Goal: Information Seeking & Learning: Learn about a topic

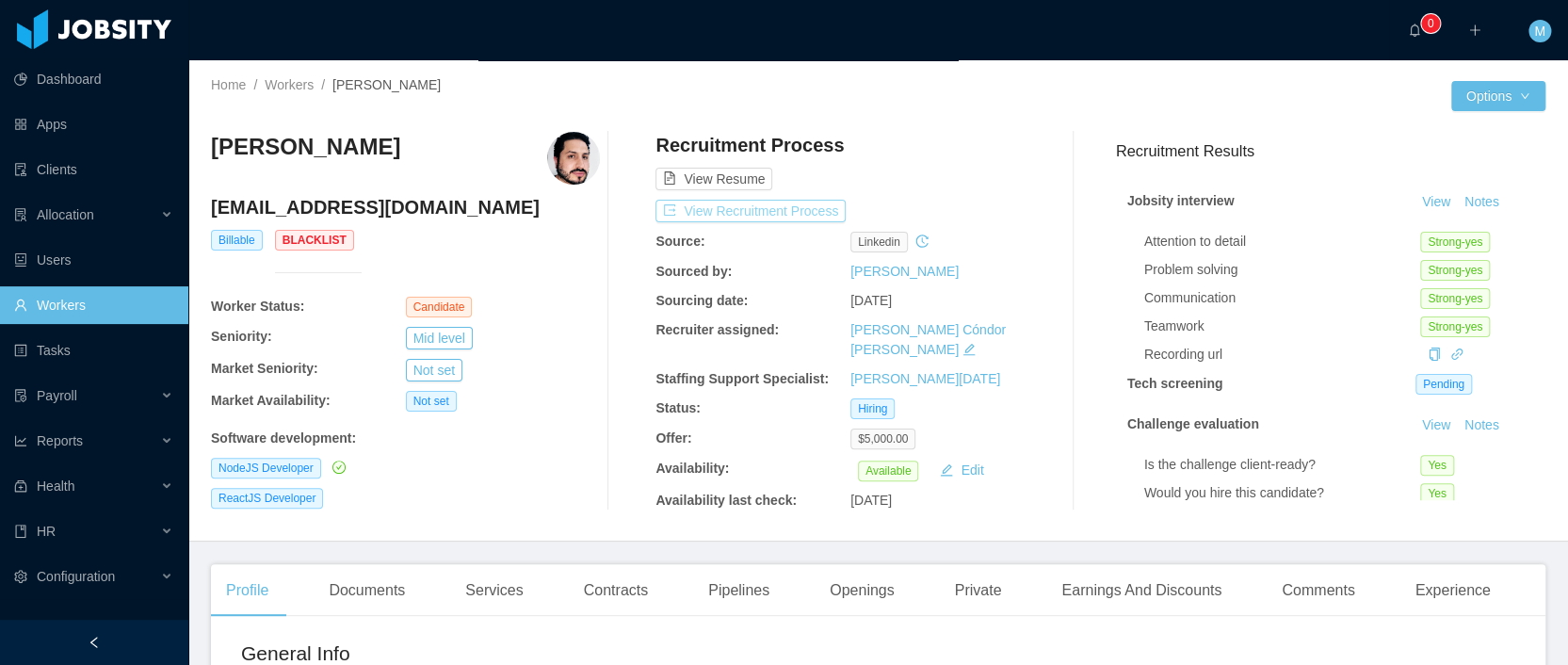
click at [718, 205] on button "View Recruitment Process" at bounding box center [751, 210] width 191 height 22
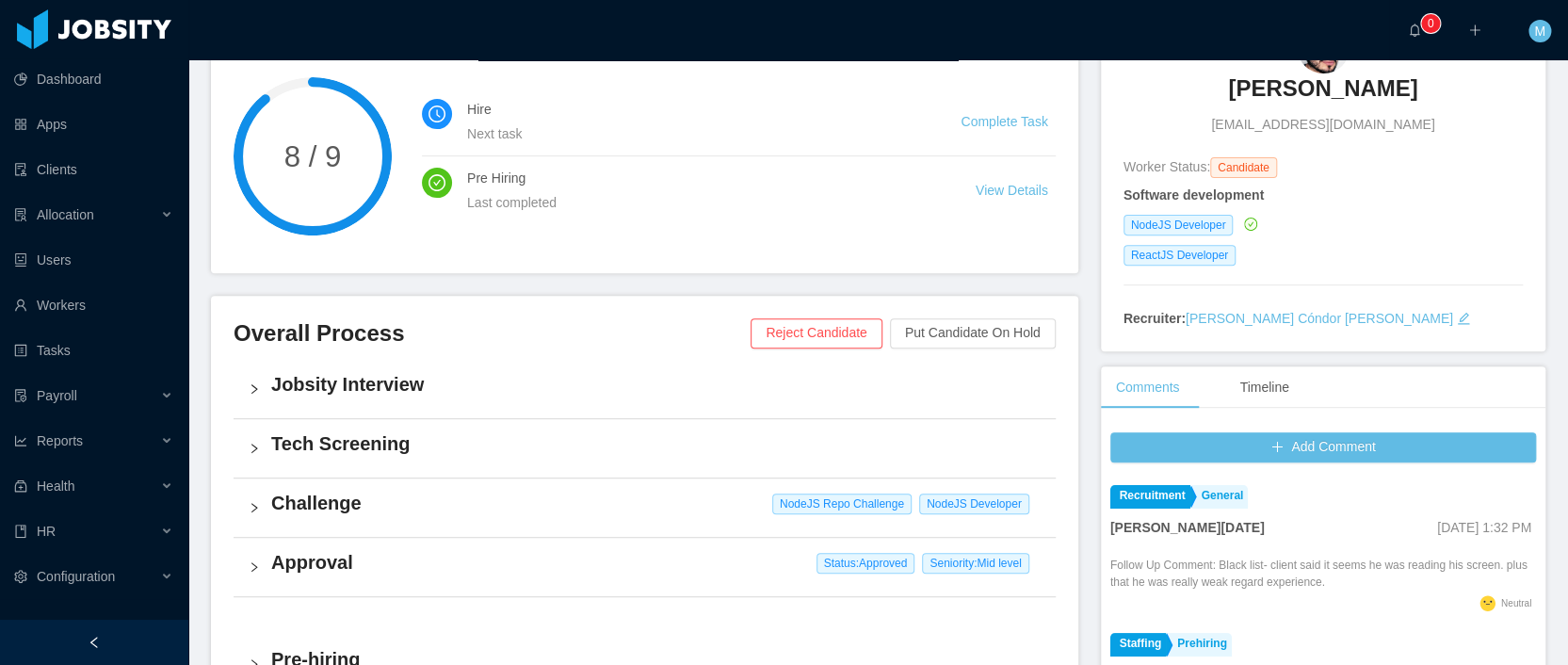
scroll to position [648, 0]
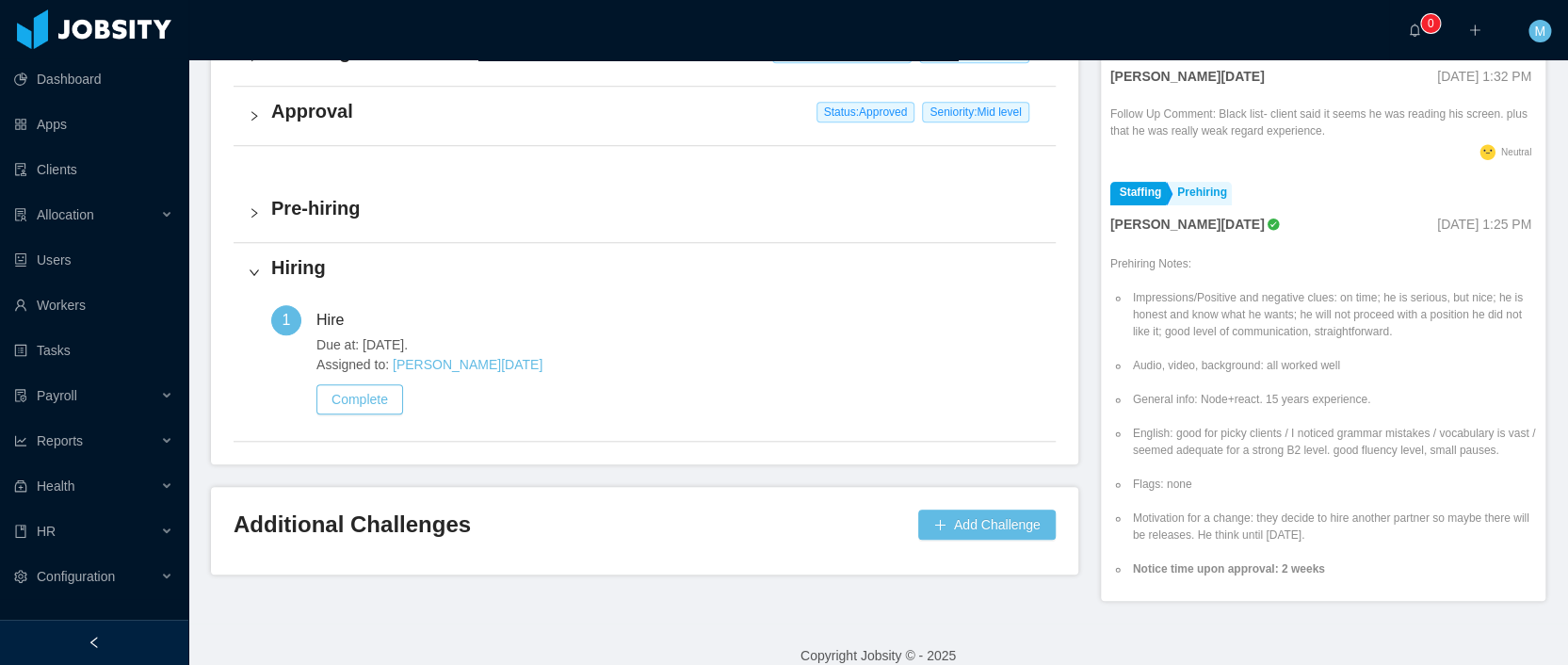
click at [323, 211] on h4 "Pre-hiring" at bounding box center [656, 207] width 769 height 26
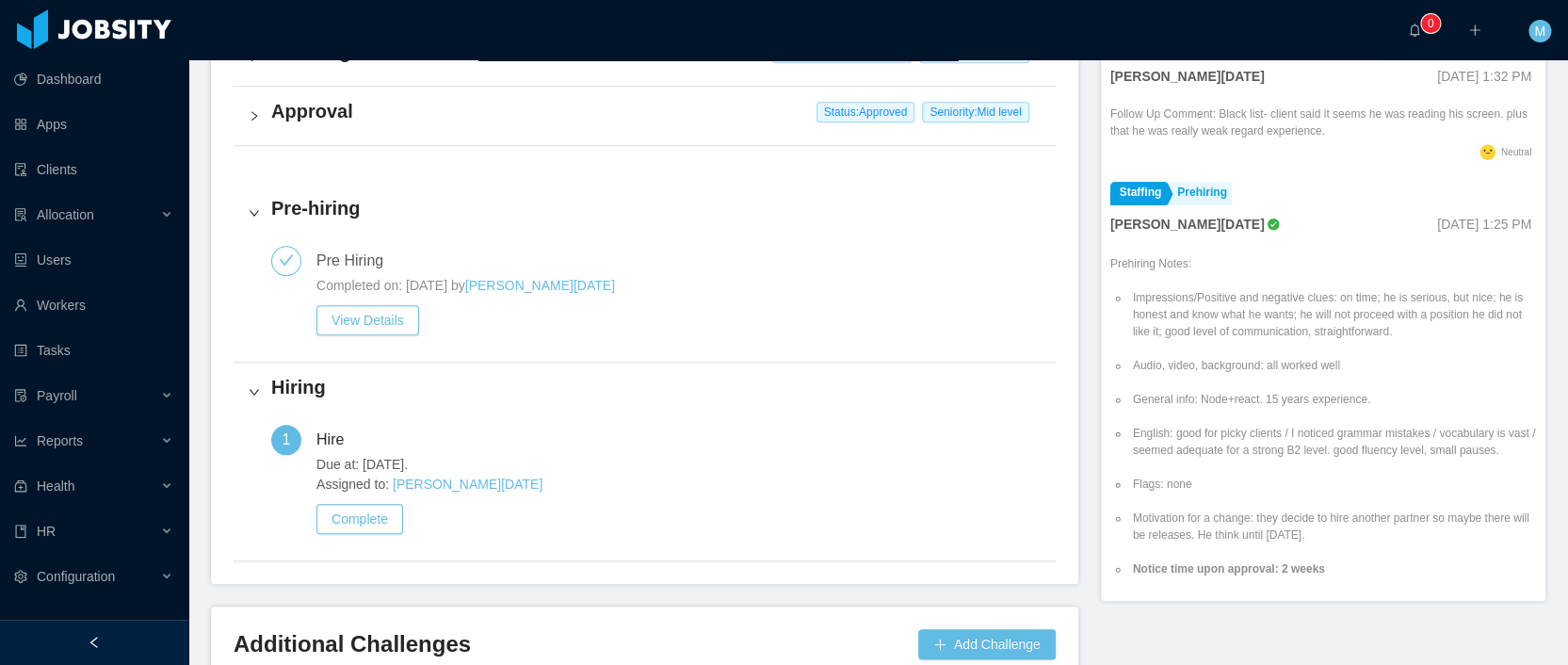
scroll to position [605, 0]
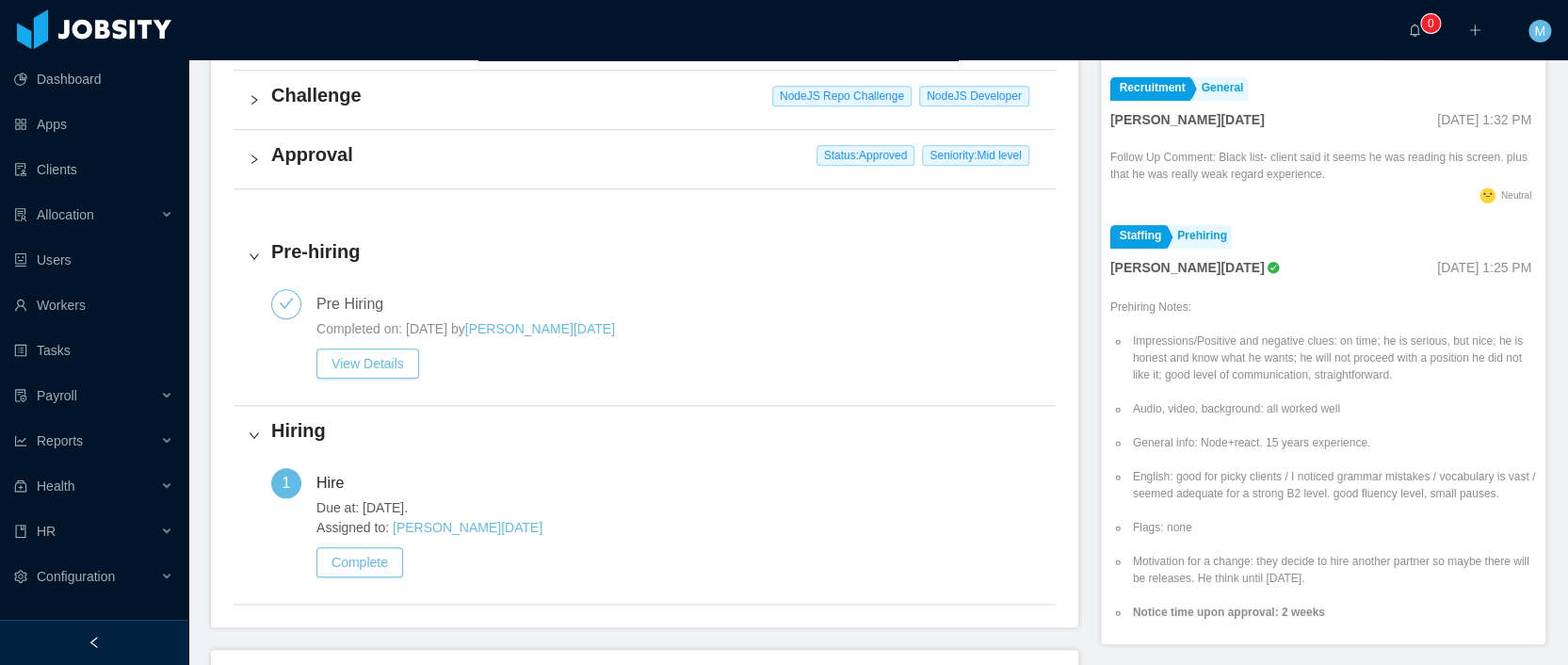
click at [334, 155] on h4 "Approval" at bounding box center [656, 155] width 769 height 26
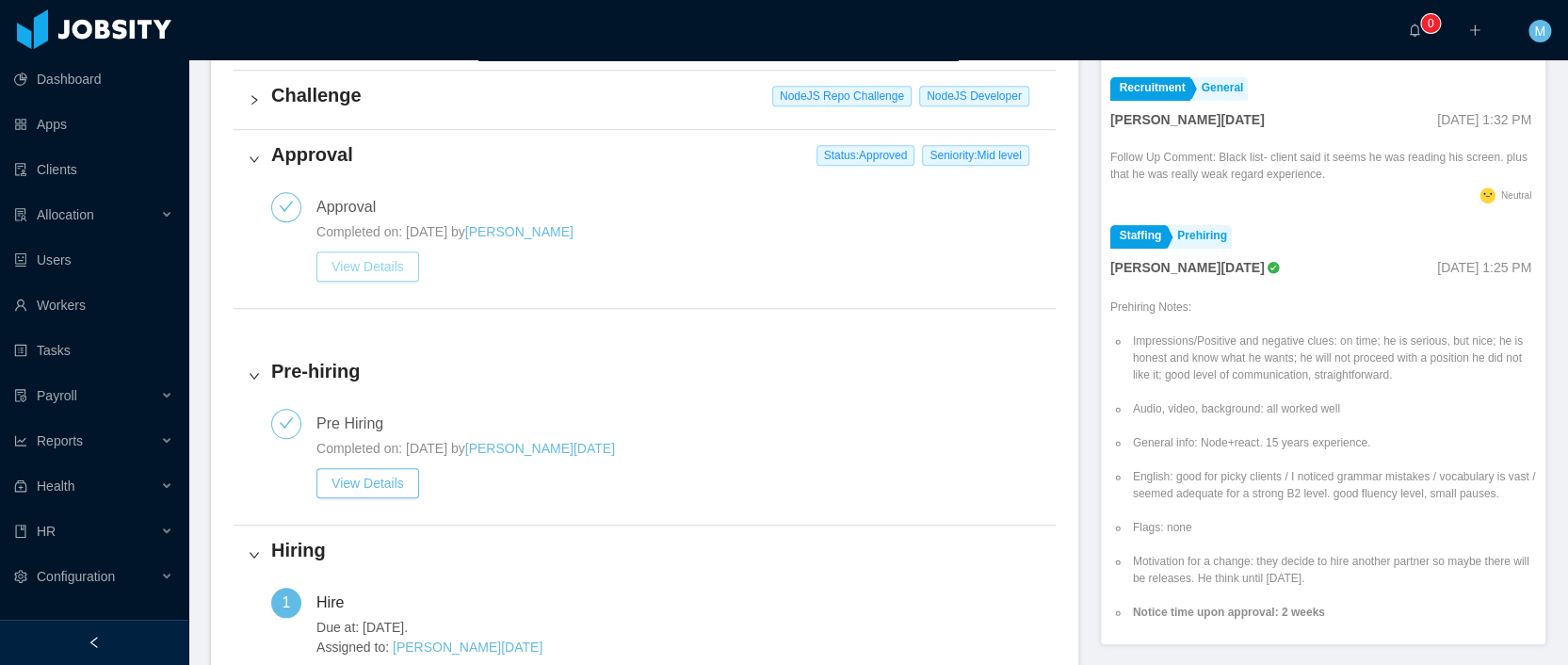
click at [317, 255] on button "View Details" at bounding box center [368, 266] width 103 height 30
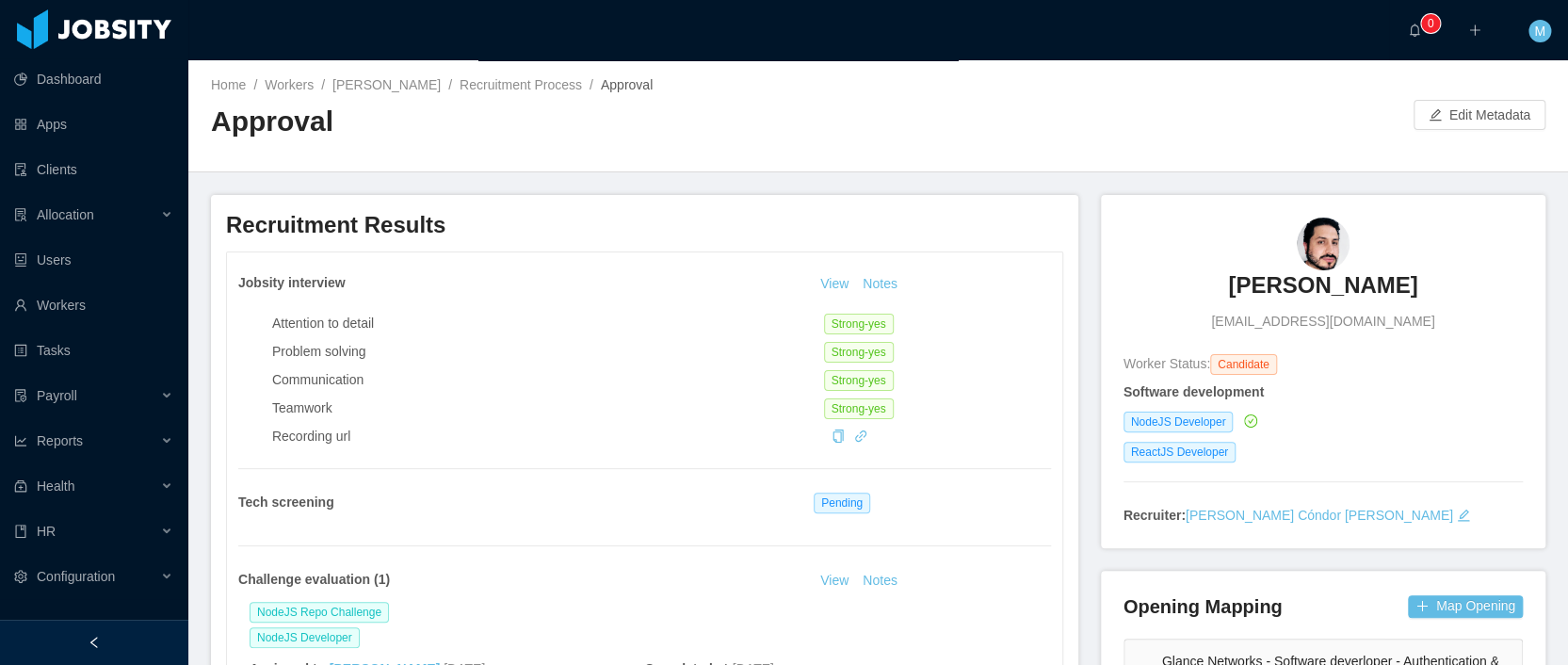
scroll to position [472, 0]
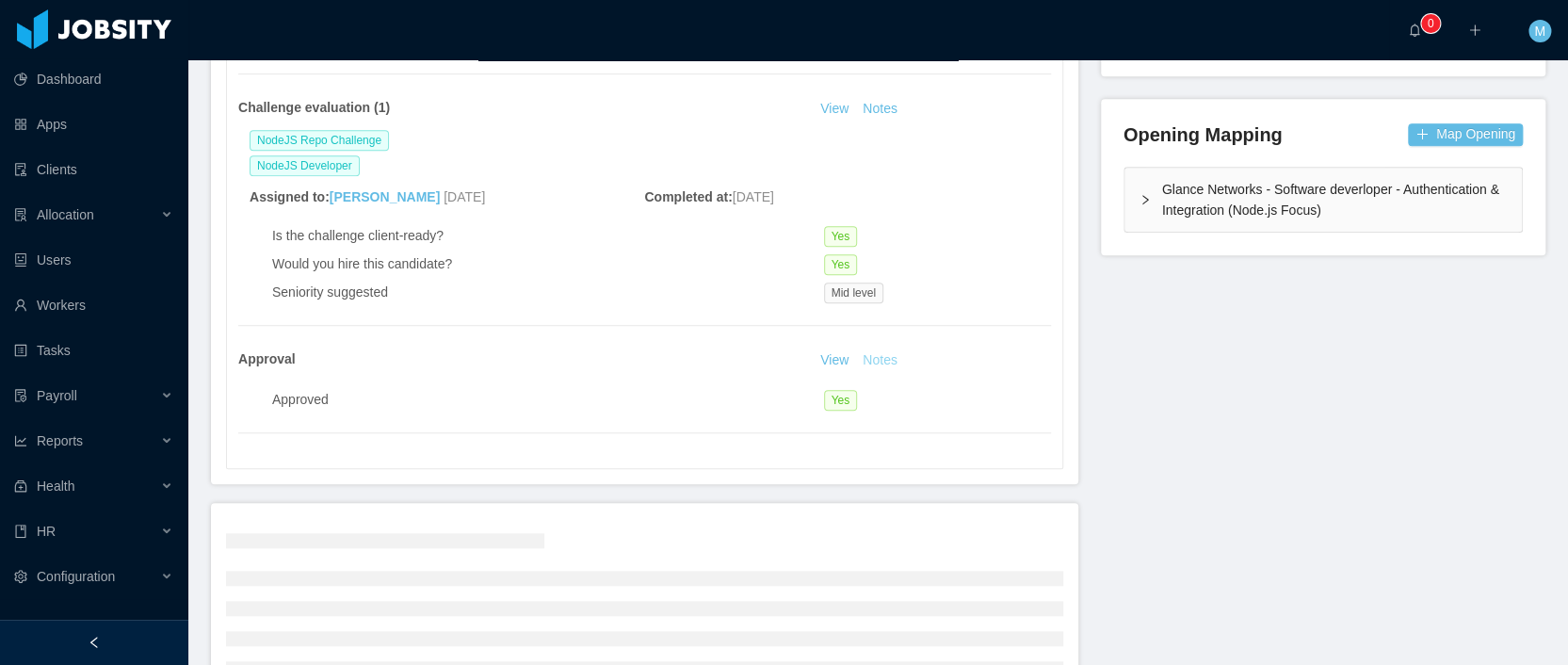
click at [893, 353] on button "Notes" at bounding box center [880, 361] width 50 height 22
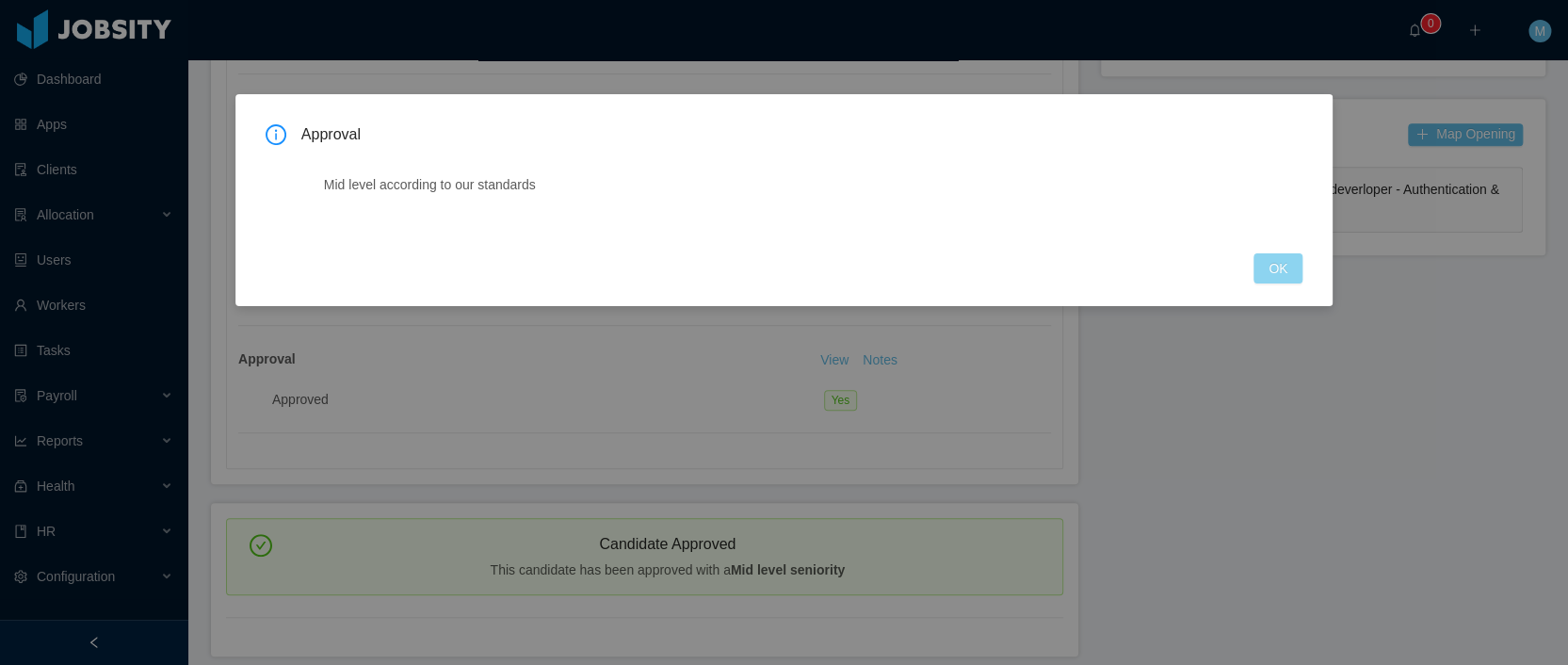
click at [1284, 269] on button "OK" at bounding box center [1279, 268] width 49 height 30
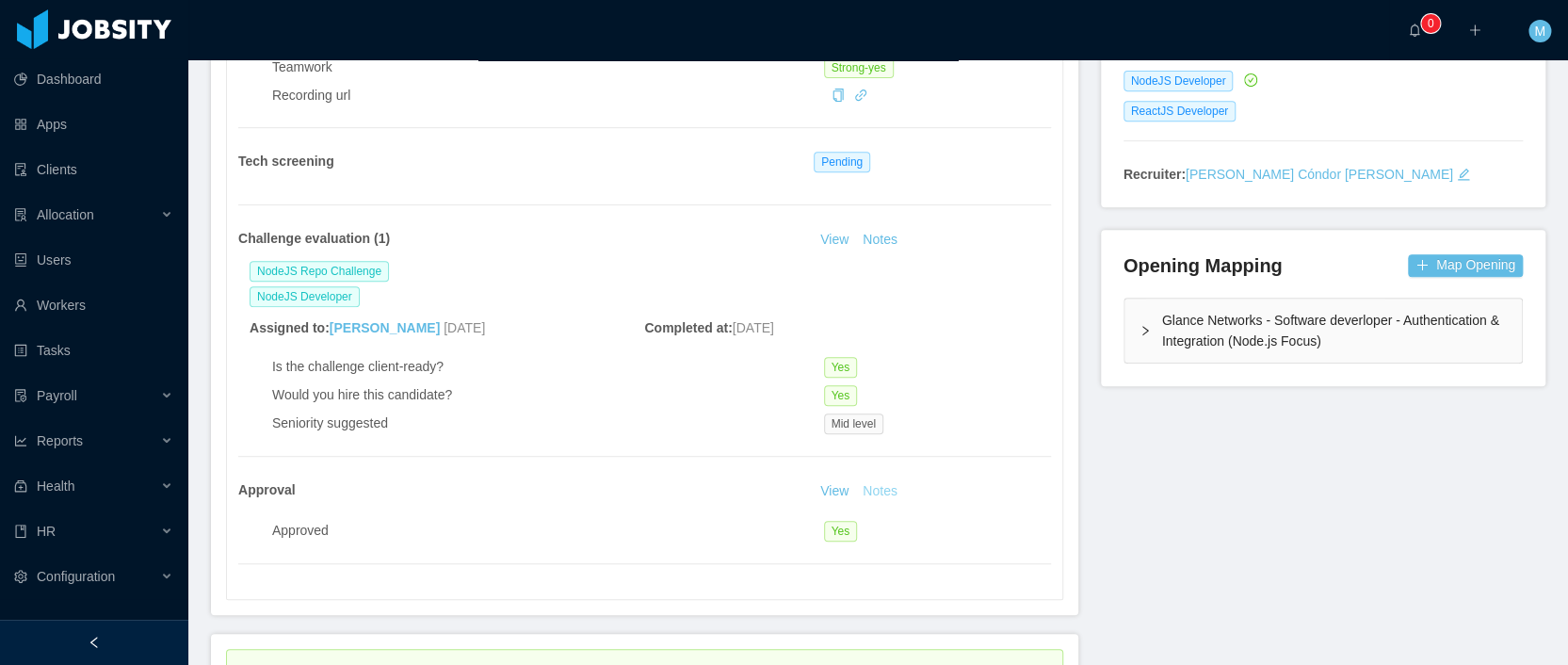
scroll to position [305, 0]
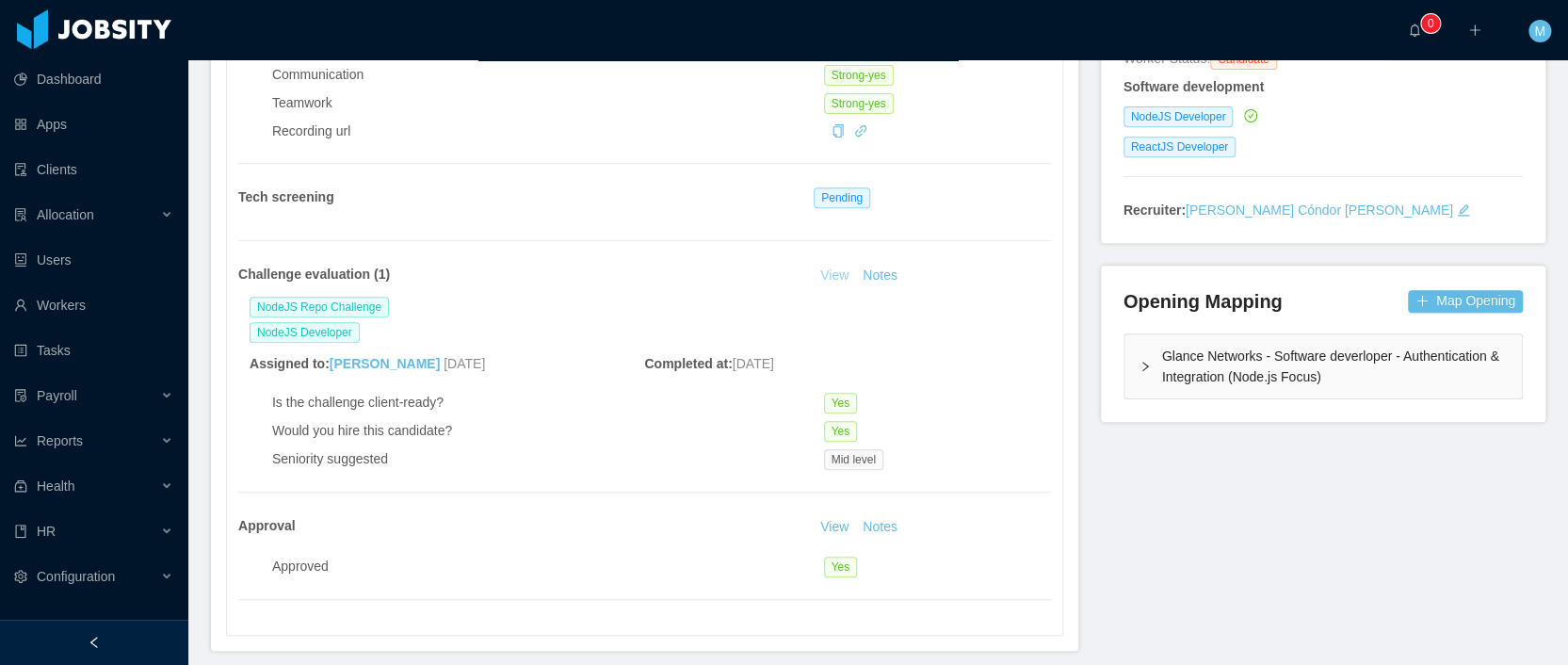
click at [833, 273] on link "View" at bounding box center [835, 275] width 41 height 15
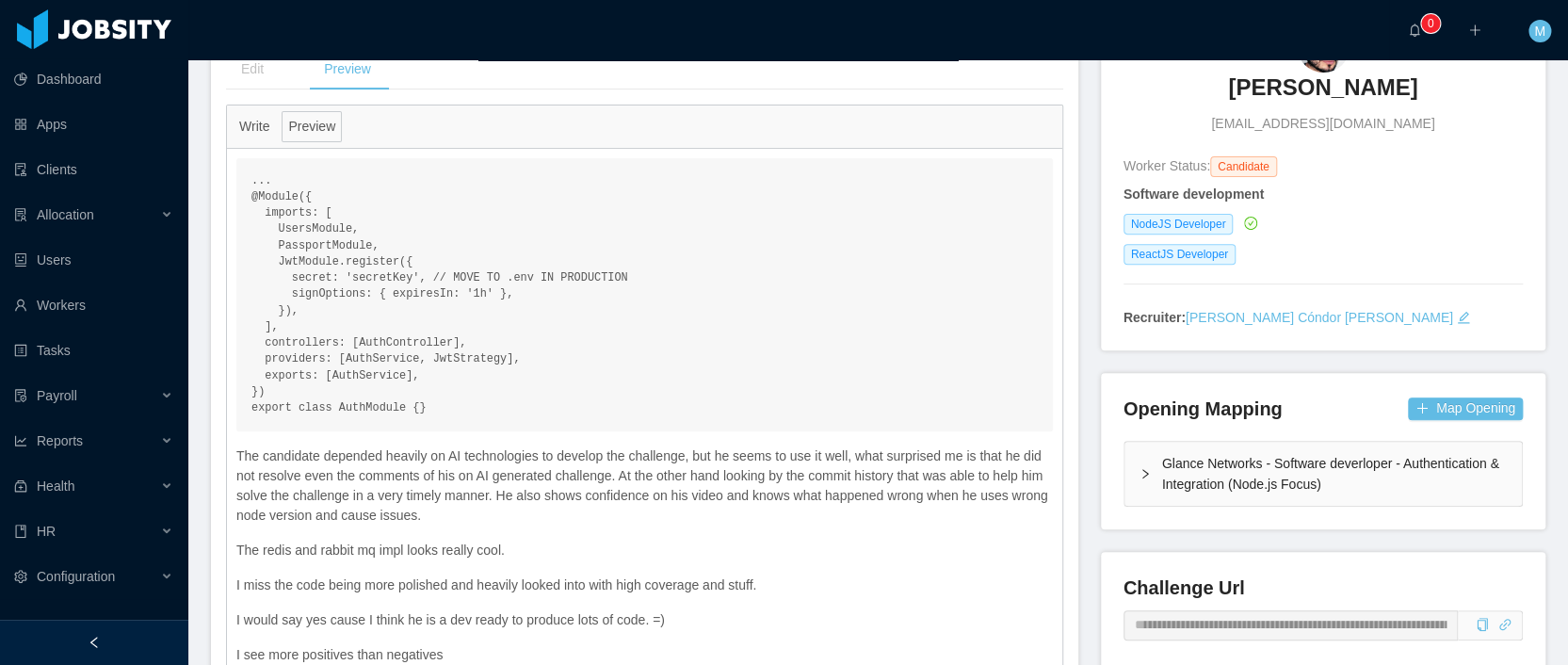
scroll to position [286, 0]
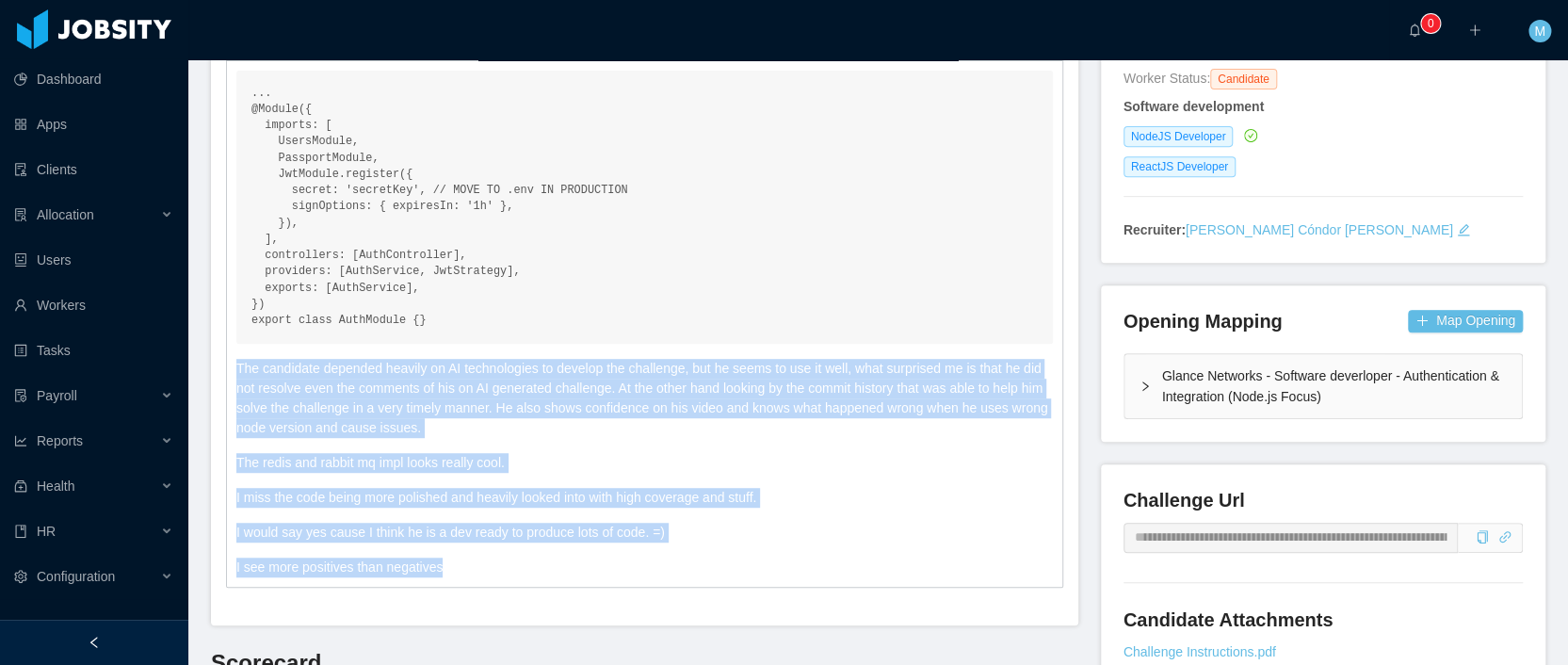
drag, startPoint x: 255, startPoint y: 366, endPoint x: 822, endPoint y: 567, distance: 601.6
click at [822, 567] on div "... @Module({ imports: [ UsersModule, PassportModule, JwtModule.register({ secr…" at bounding box center [644, 325] width 836 height 527
click at [760, 480] on div "... @Module({ imports: [ UsersModule, PassportModule, JwtModule.register({ secr…" at bounding box center [644, 325] width 836 height 527
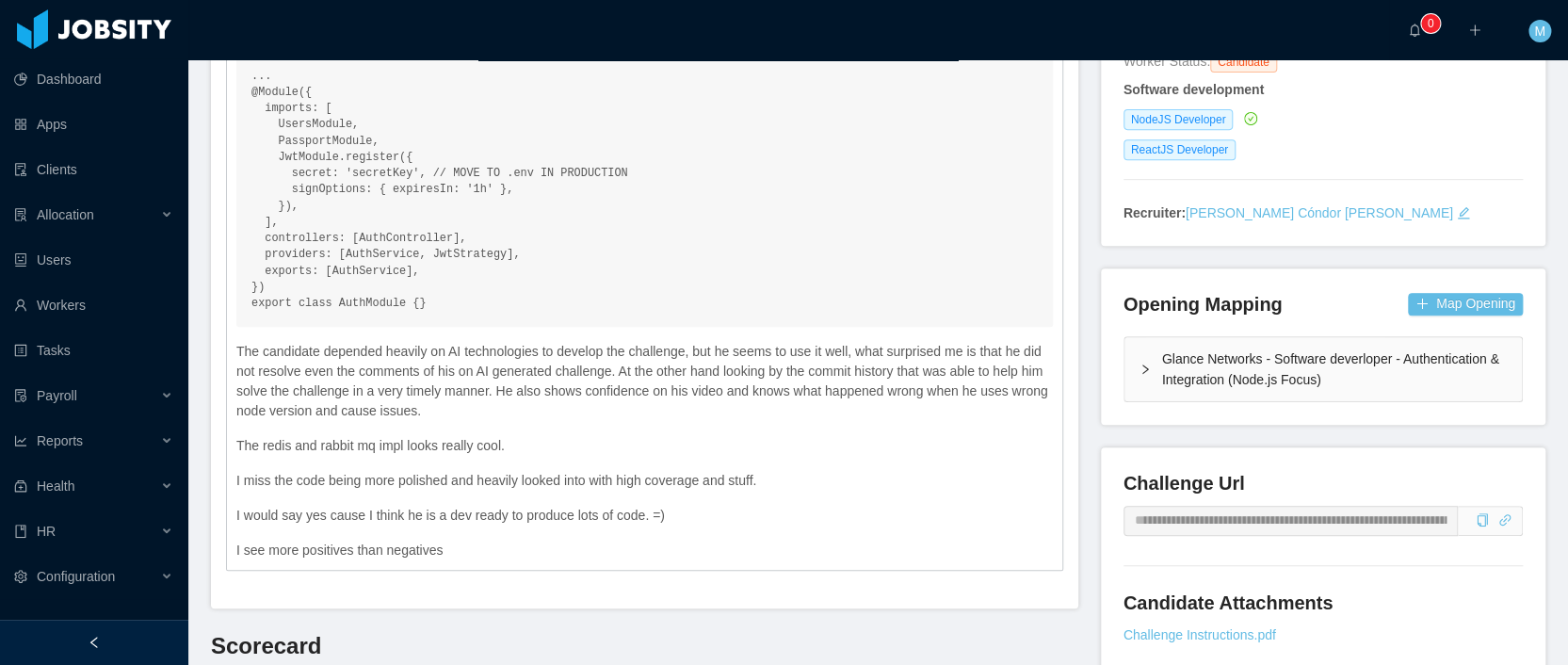
scroll to position [0, 0]
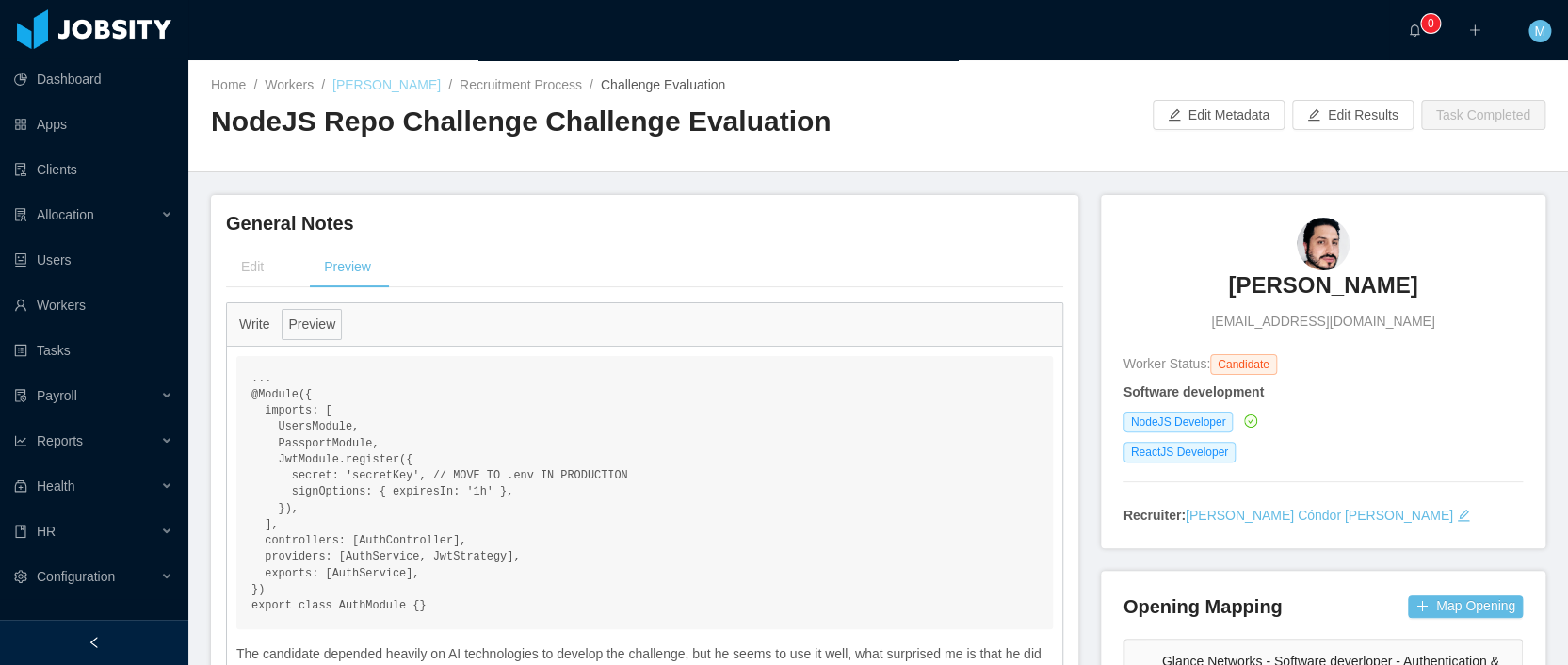
click at [411, 82] on link "[PERSON_NAME]" at bounding box center [386, 84] width 109 height 15
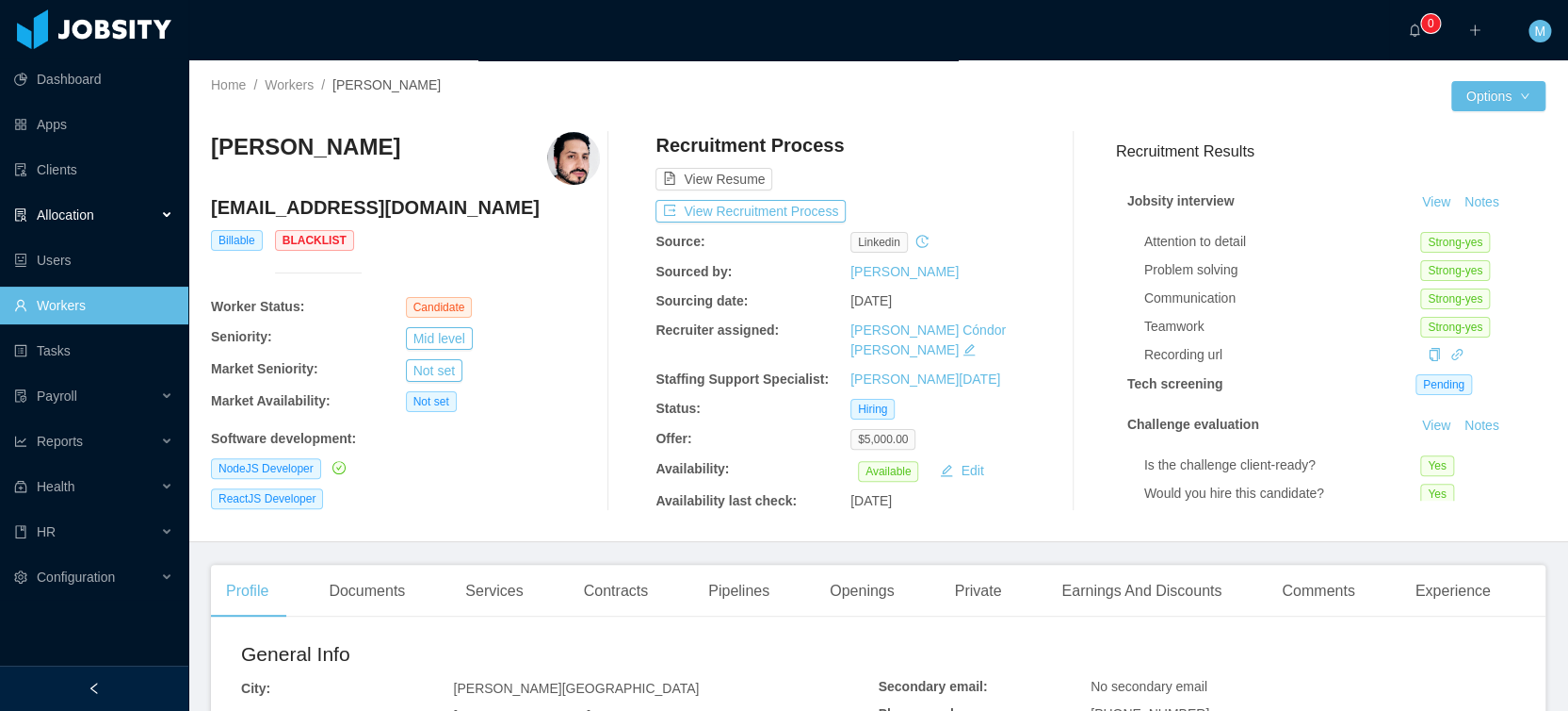
click at [94, 216] on span "Allocation" at bounding box center [65, 214] width 58 height 15
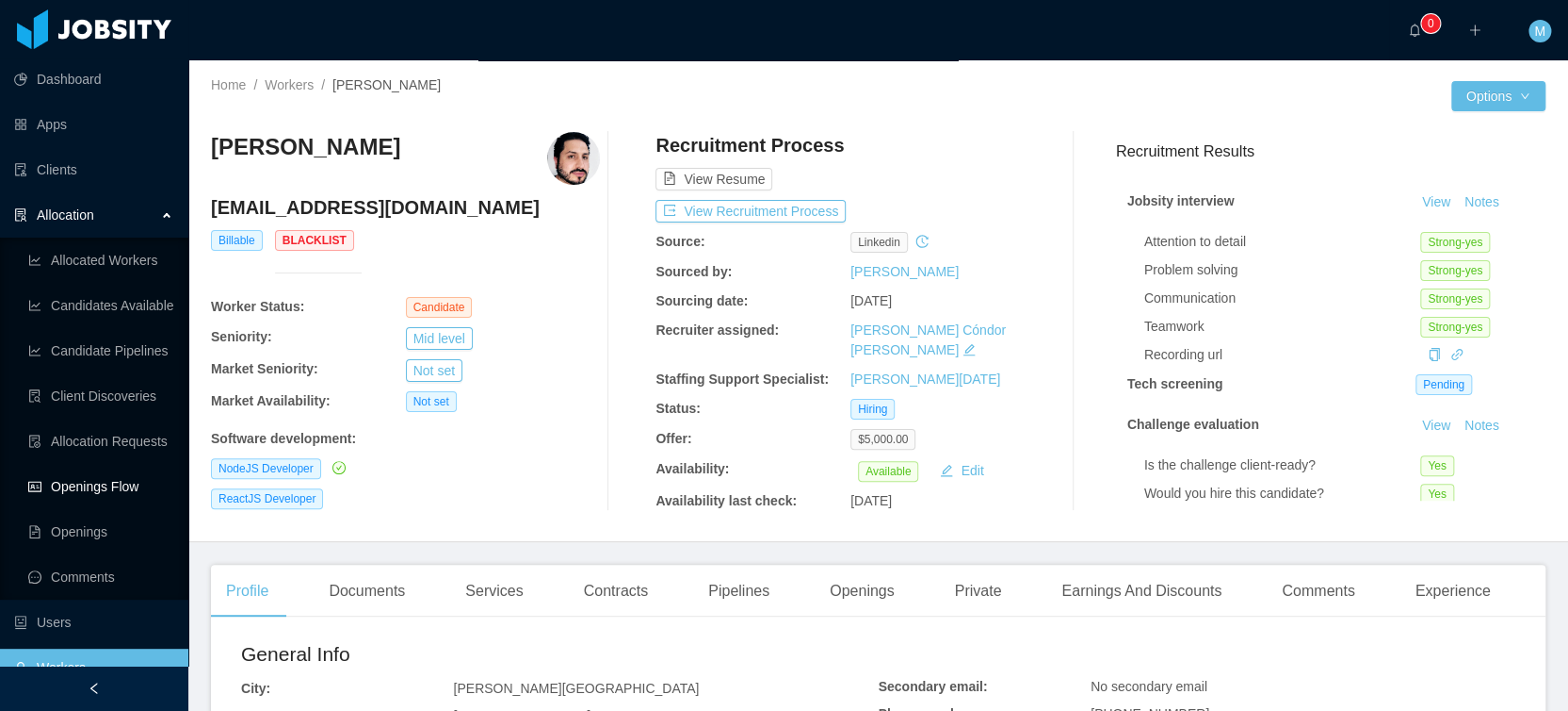
click at [78, 473] on link "Openings Flow" at bounding box center [101, 486] width 145 height 38
